Goal: Information Seeking & Learning: Understand process/instructions

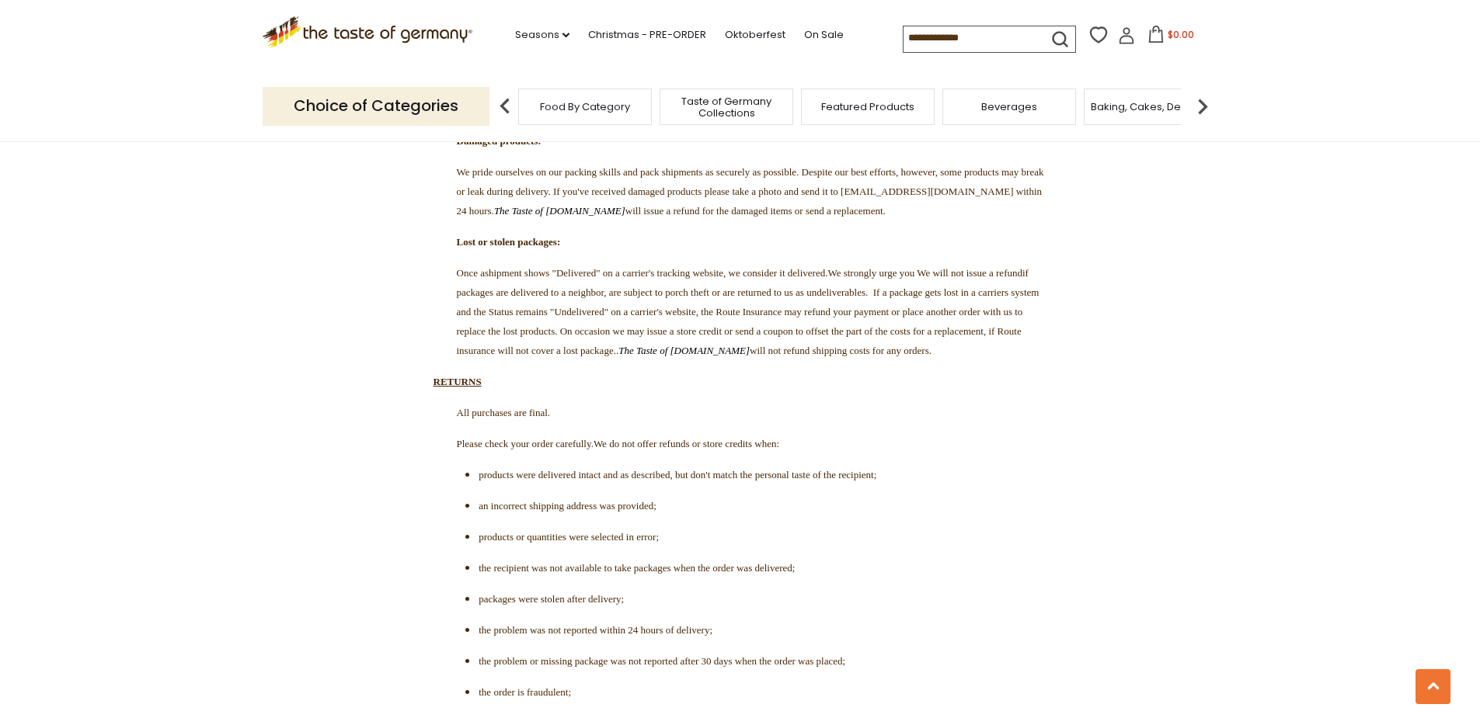
scroll to position [4805, 0]
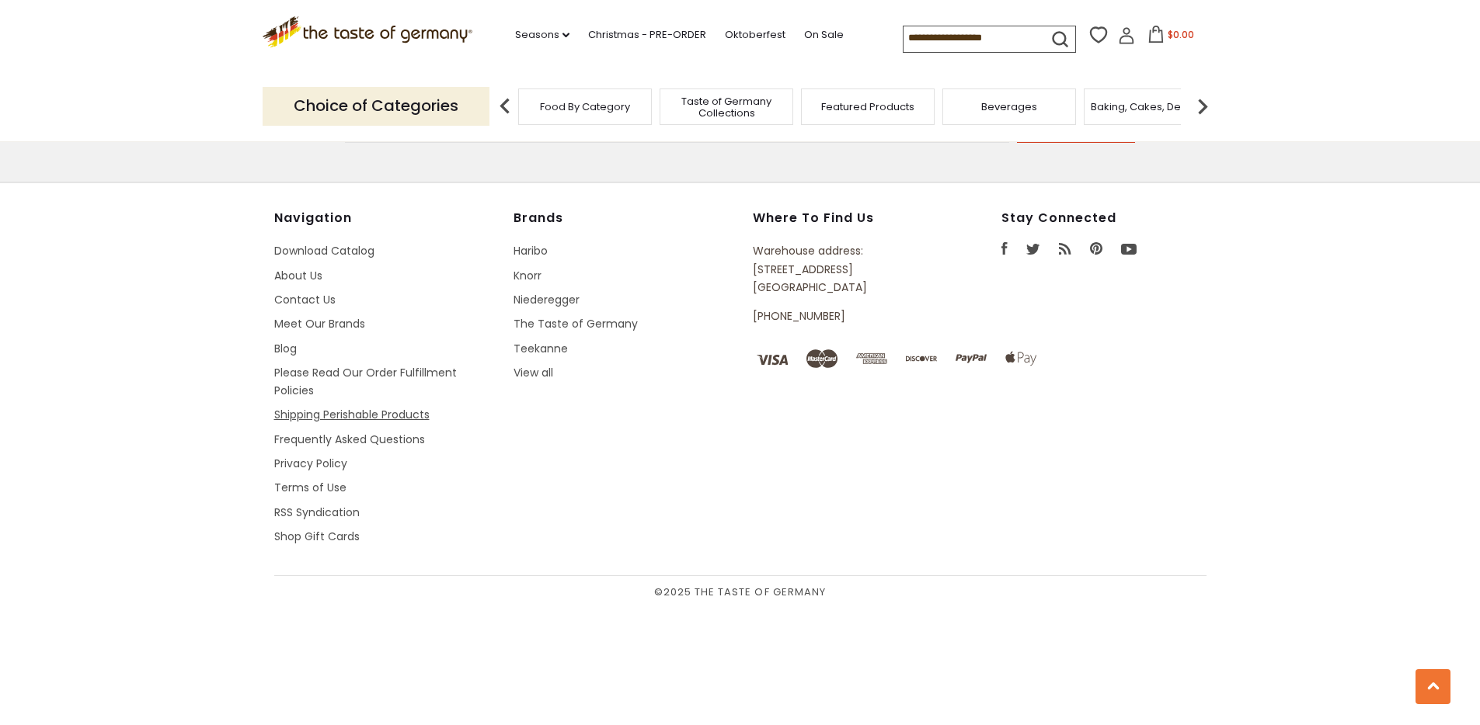
click at [357, 423] on link "Shipping Perishable Products" at bounding box center [351, 415] width 155 height 16
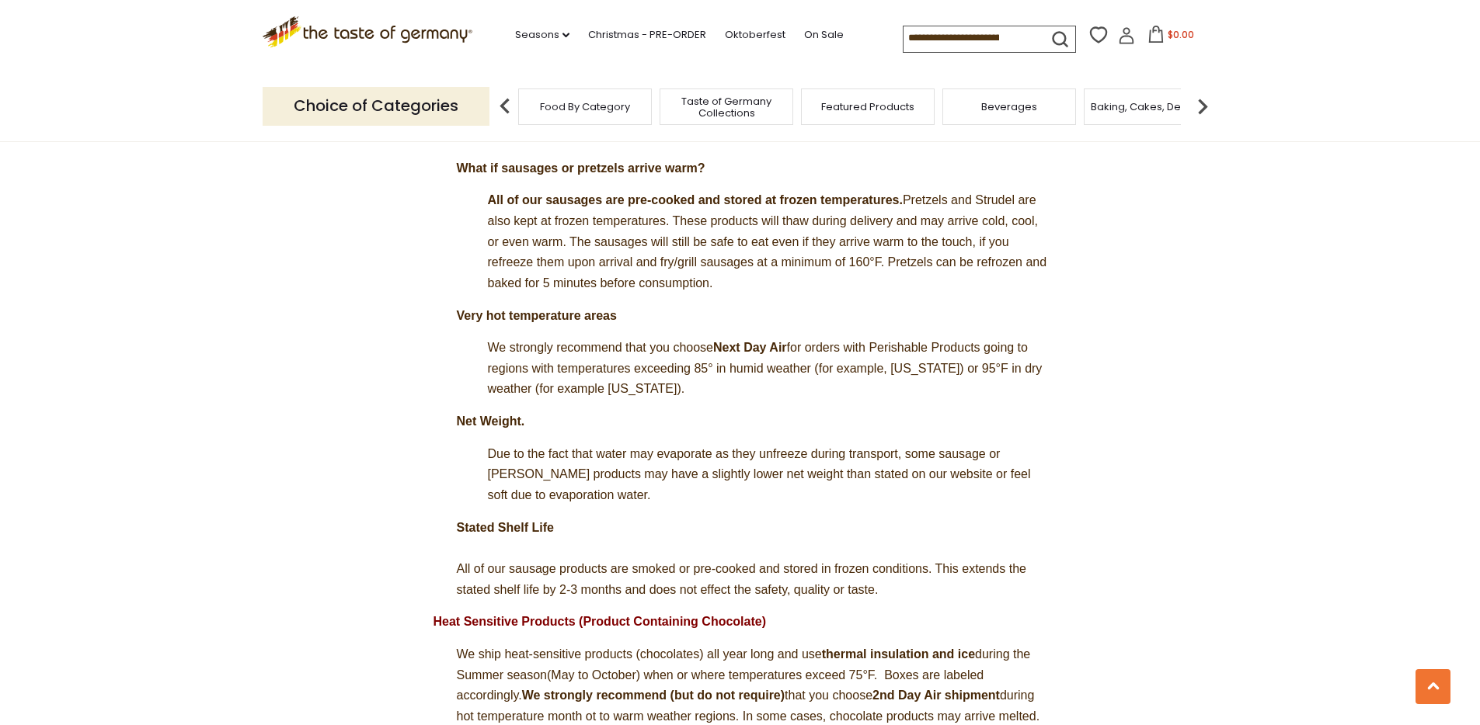
scroll to position [923, 0]
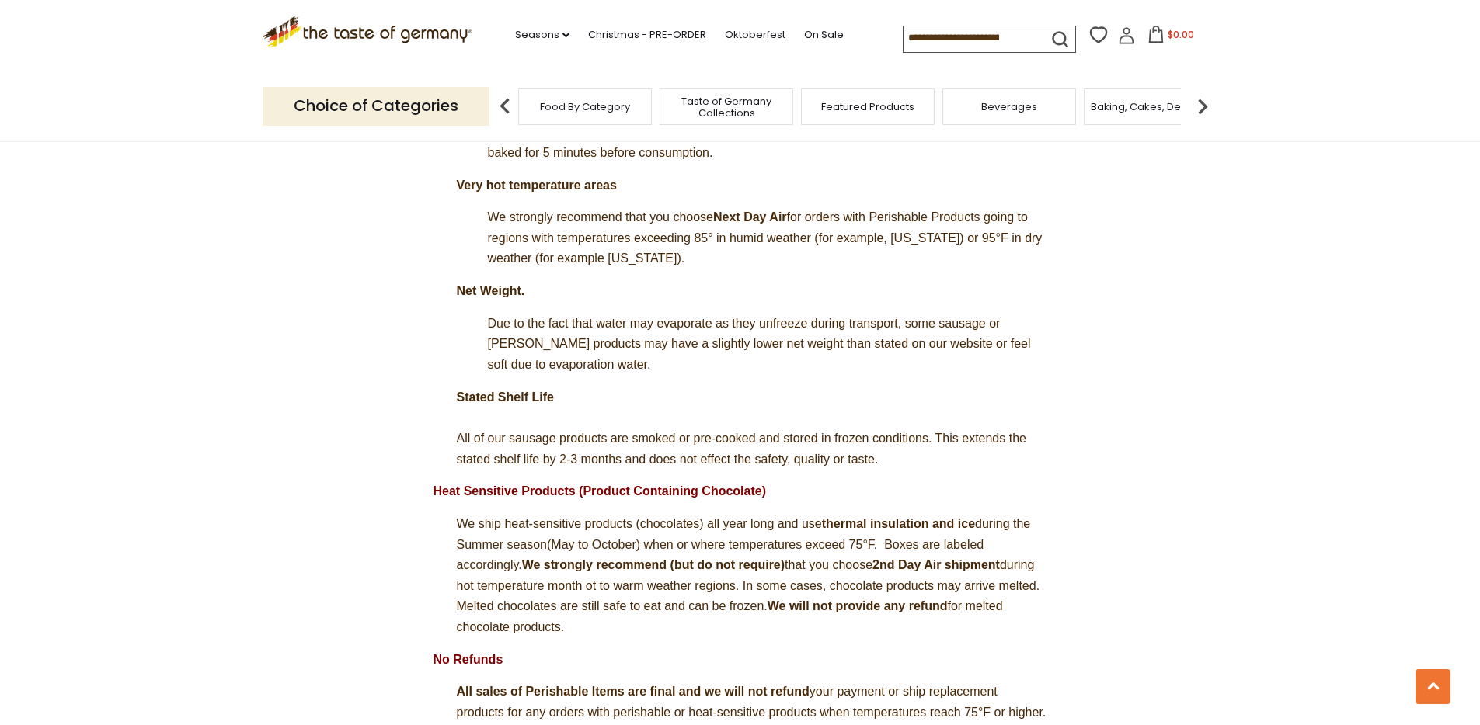
click at [499, 416] on p "Stated Shelf Life All of our sausage products are smoked or pre-cooked and stor…" at bounding box center [740, 429] width 614 height 83
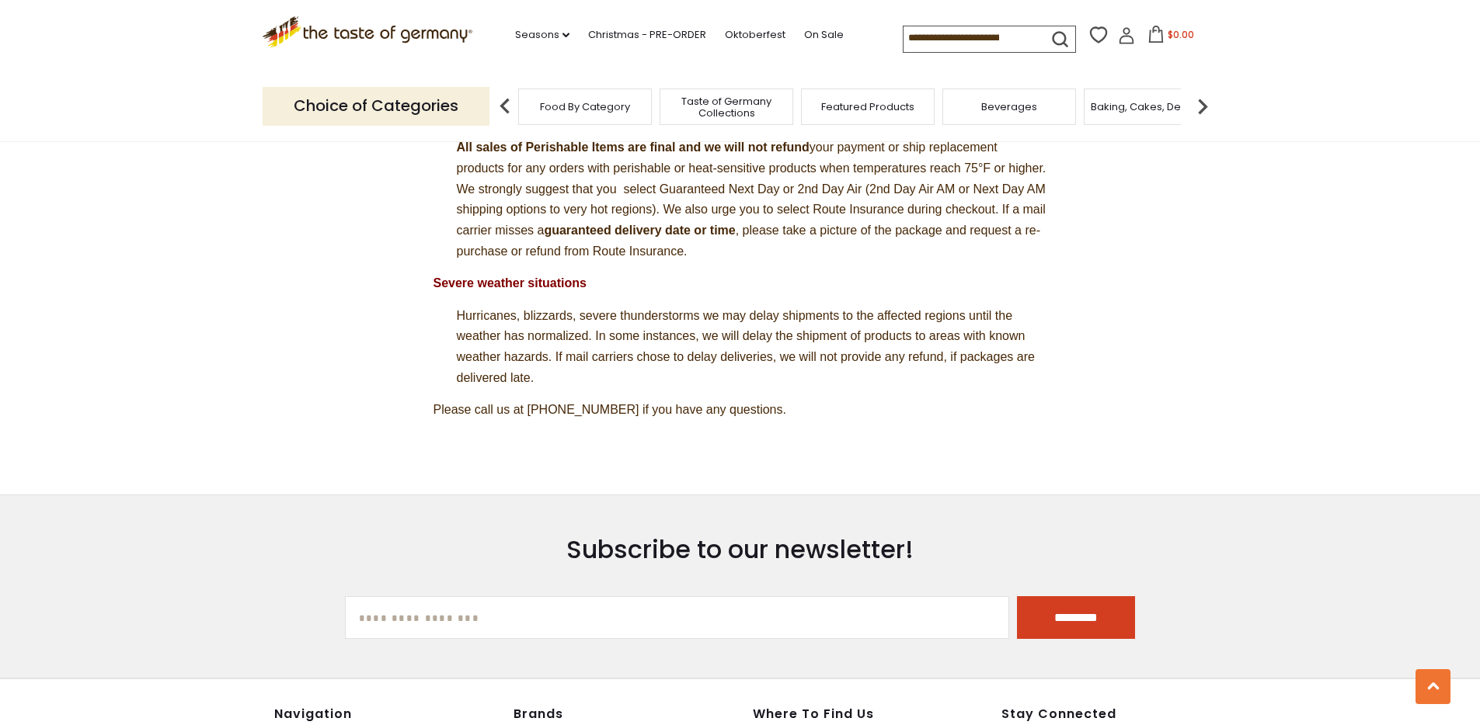
scroll to position [1843, 0]
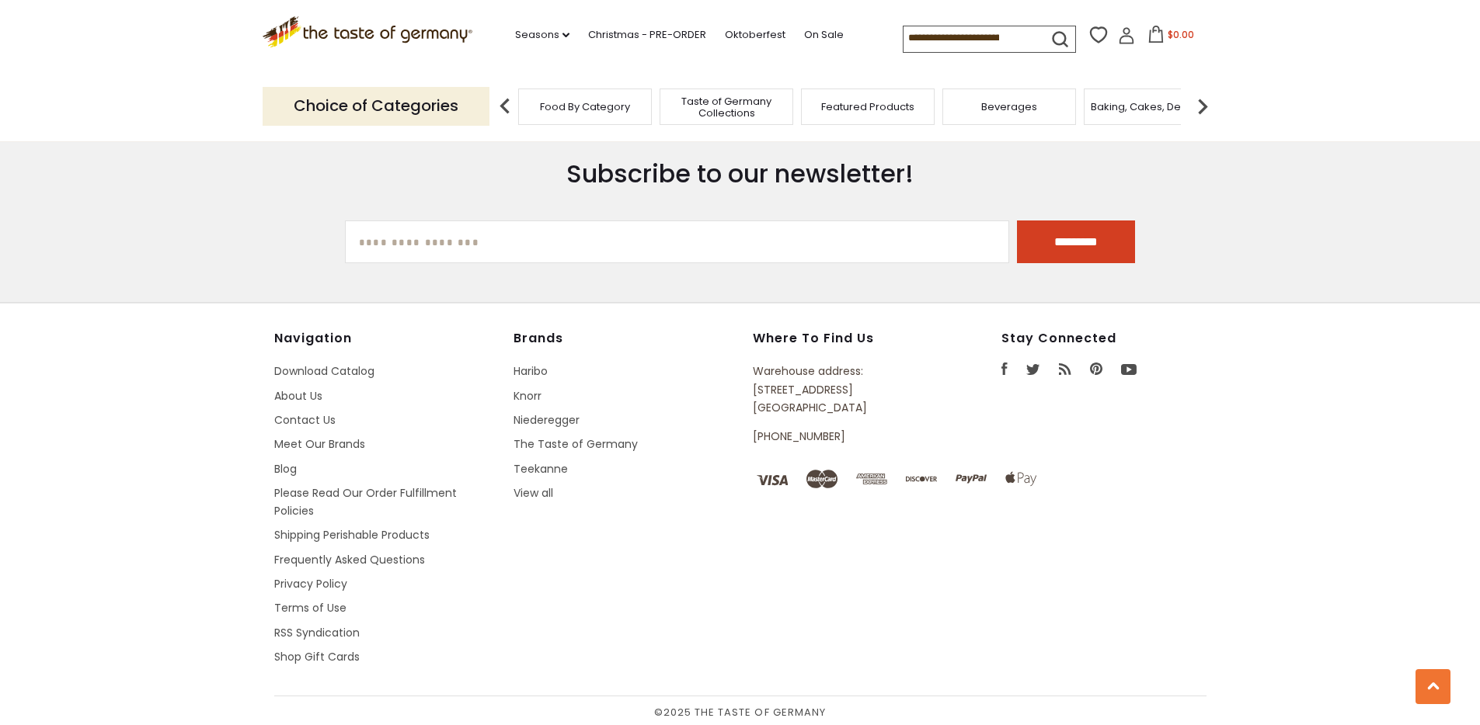
drag, startPoint x: 750, startPoint y: 383, endPoint x: 897, endPoint y: 409, distance: 149.2
click at [875, 404] on div "Navigation Download Catalog About Us Contact Us Meet Our Brands Blog Please Rea…" at bounding box center [740, 513] width 932 height 365
copy p "[STREET_ADDRESS]"
click at [319, 388] on link "About Us" at bounding box center [298, 396] width 48 height 16
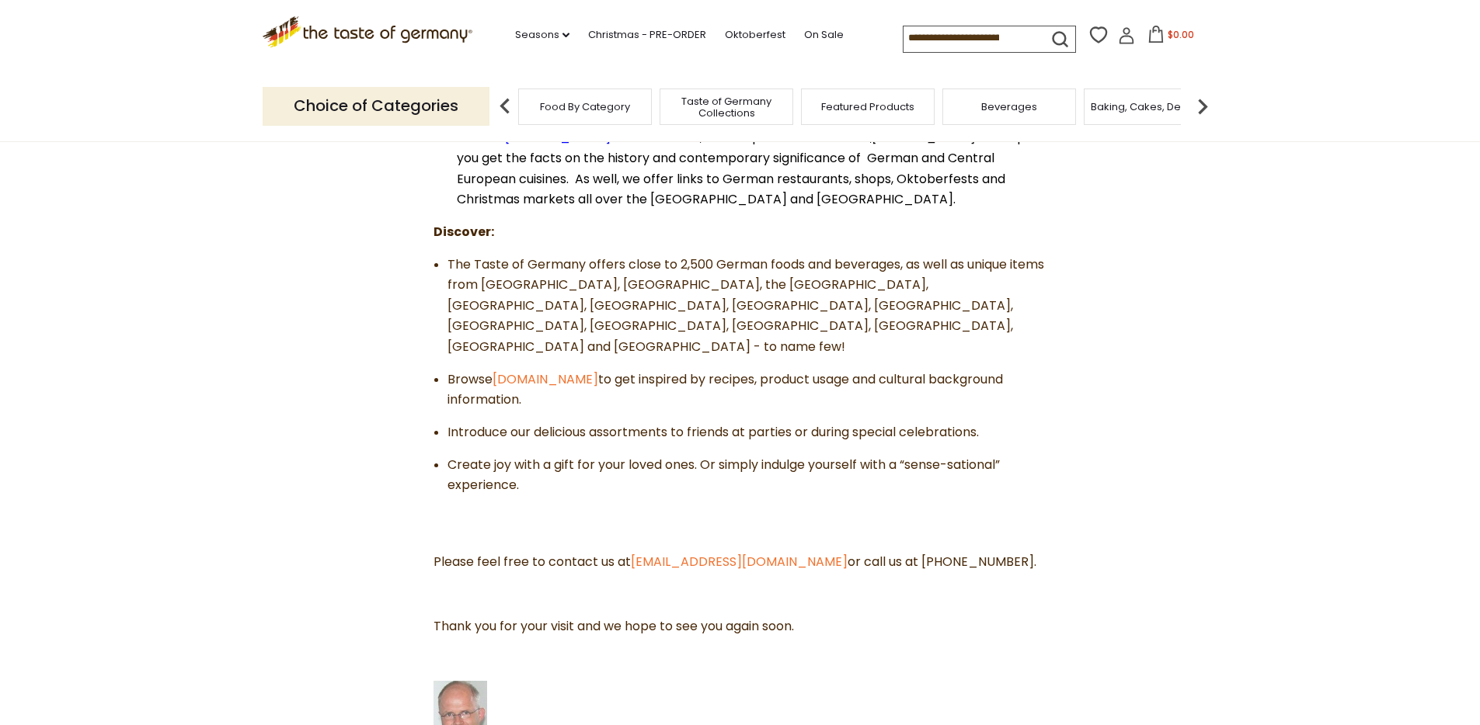
scroll to position [652, 0]
